Goal: Check status: Check status

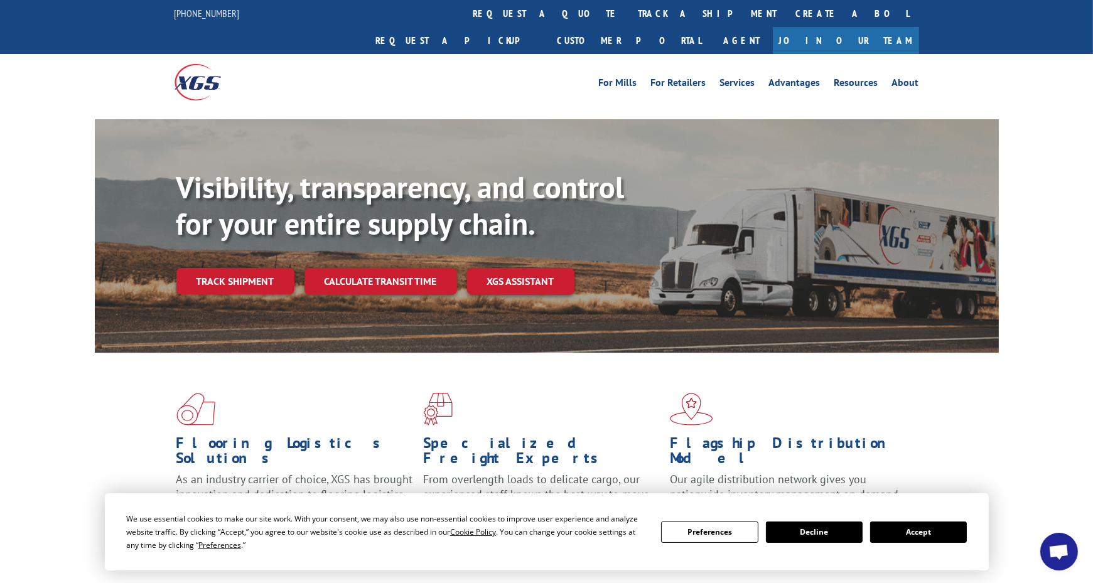
click at [924, 535] on button "Accept" at bounding box center [918, 531] width 97 height 21
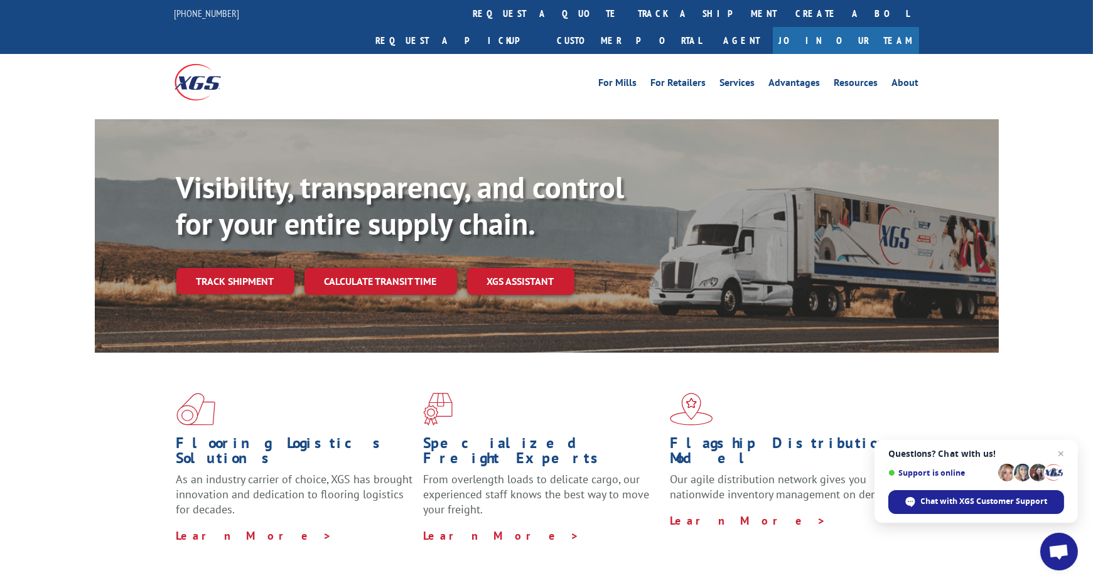
click at [1064, 454] on span "Close chat" at bounding box center [1060, 453] width 15 height 15
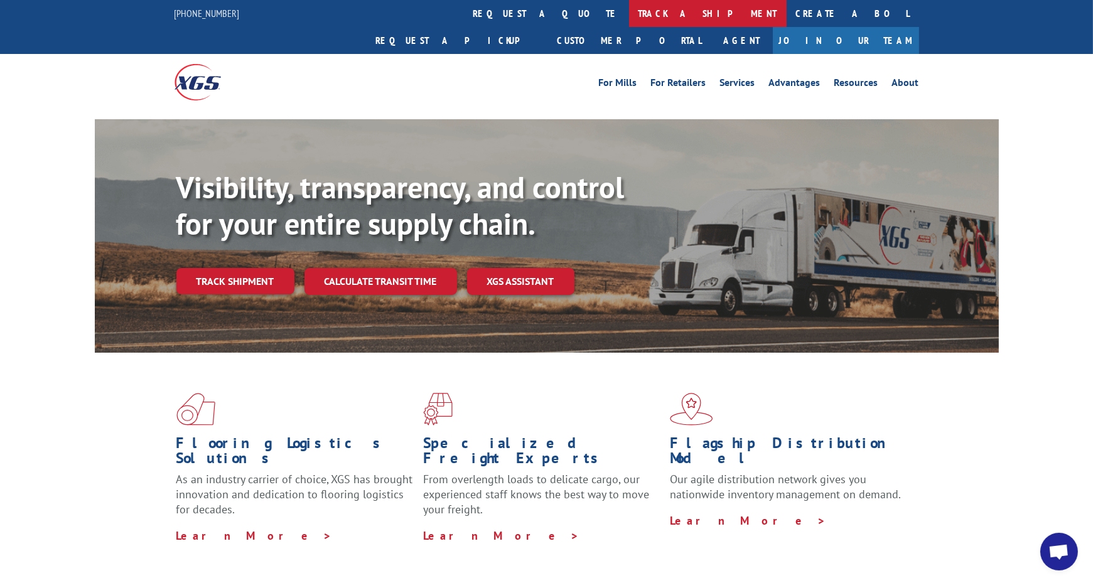
click at [629, 13] on link "track a shipment" at bounding box center [708, 13] width 158 height 27
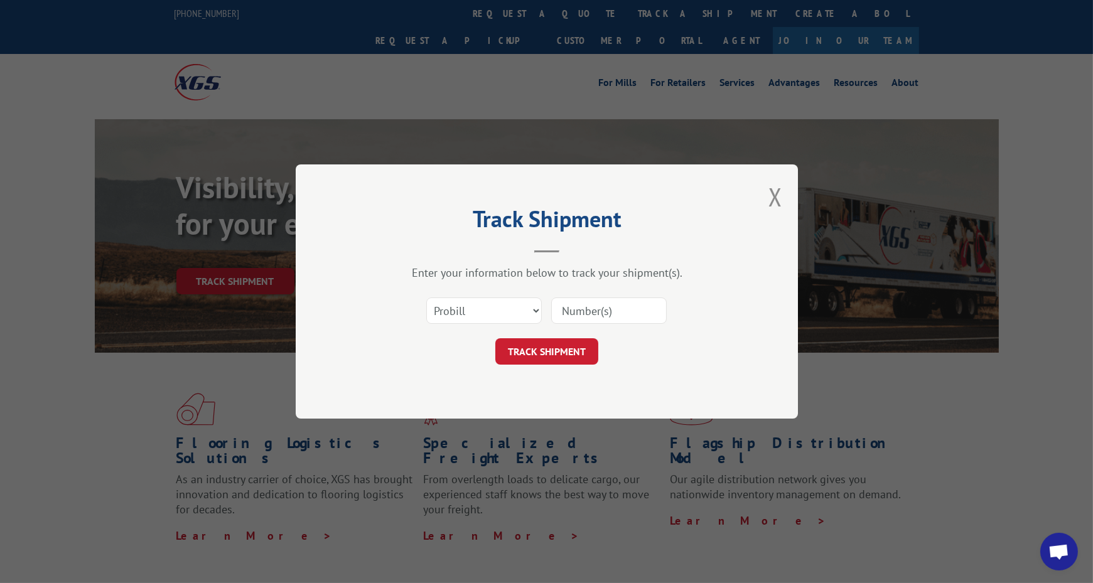
click at [625, 304] on input at bounding box center [608, 310] width 115 height 26
paste input "17691732"
type input "17691732"
click at [550, 349] on button "TRACK SHIPMENT" at bounding box center [546, 351] width 103 height 26
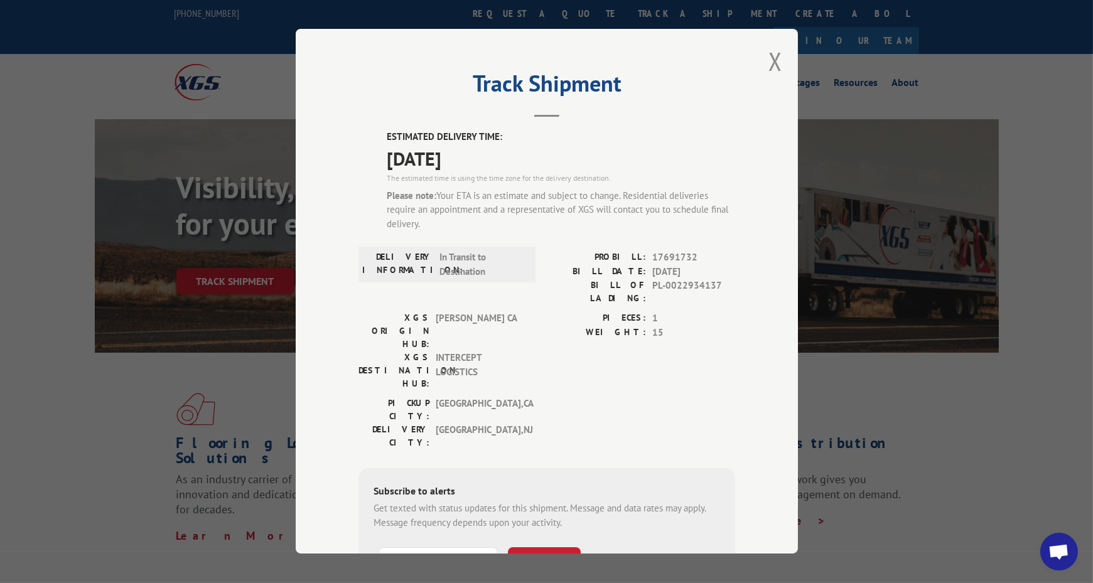
drag, startPoint x: 774, startPoint y: 58, endPoint x: 786, endPoint y: 32, distance: 28.7
click at [774, 60] on button "Close modal" at bounding box center [775, 61] width 14 height 33
